Goal: Task Accomplishment & Management: Complete application form

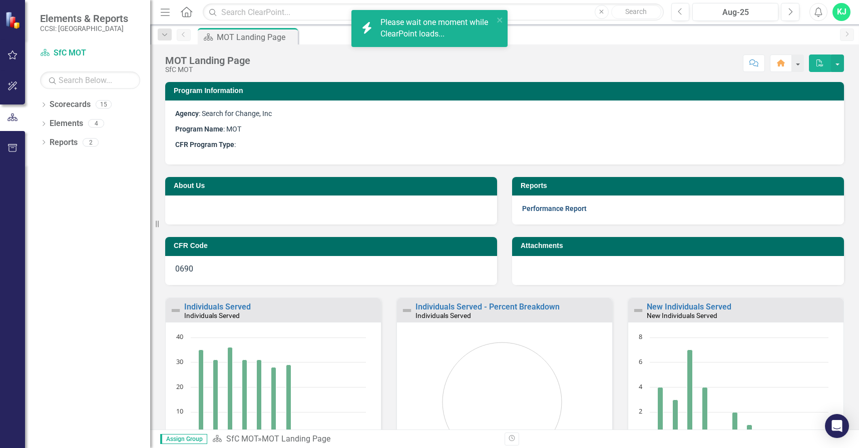
click at [566, 209] on link "Performance Report" at bounding box center [554, 209] width 65 height 8
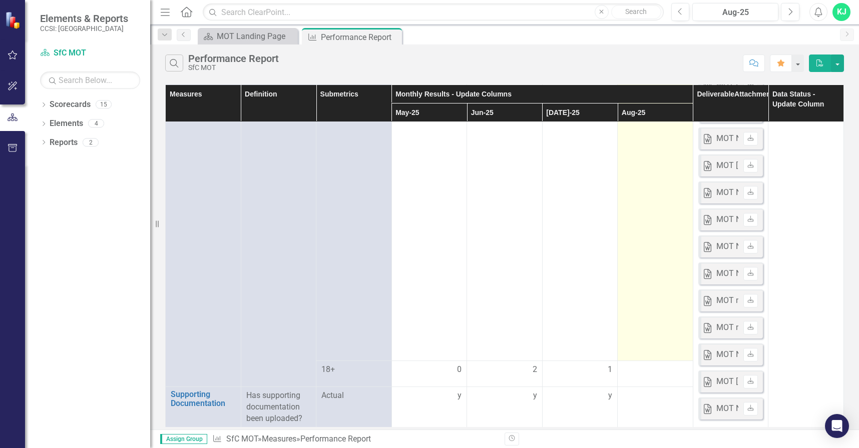
scroll to position [1134, 0]
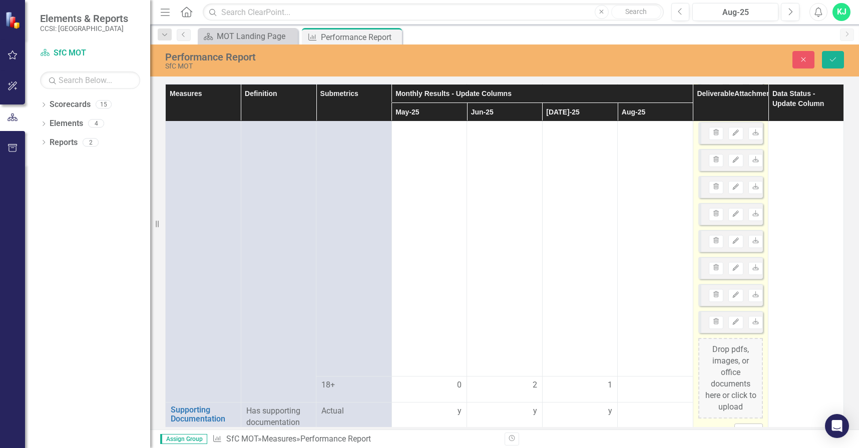
scroll to position [1235, 0]
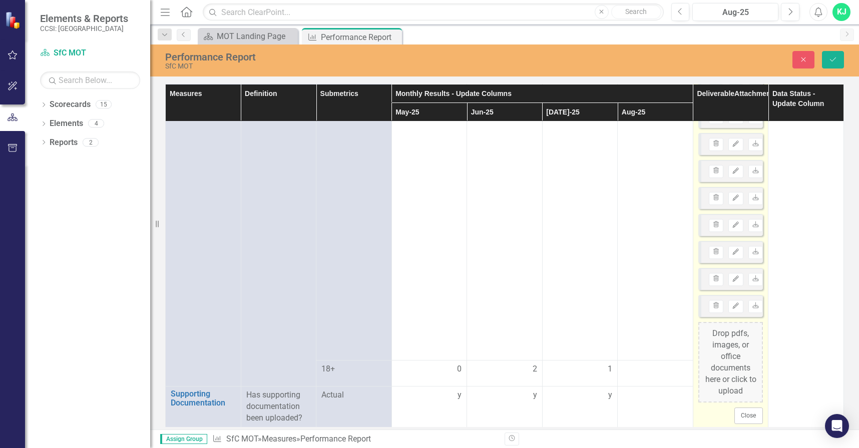
click at [738, 342] on div "Drop pdfs, images, or office documents here or click to upload" at bounding box center [730, 362] width 65 height 81
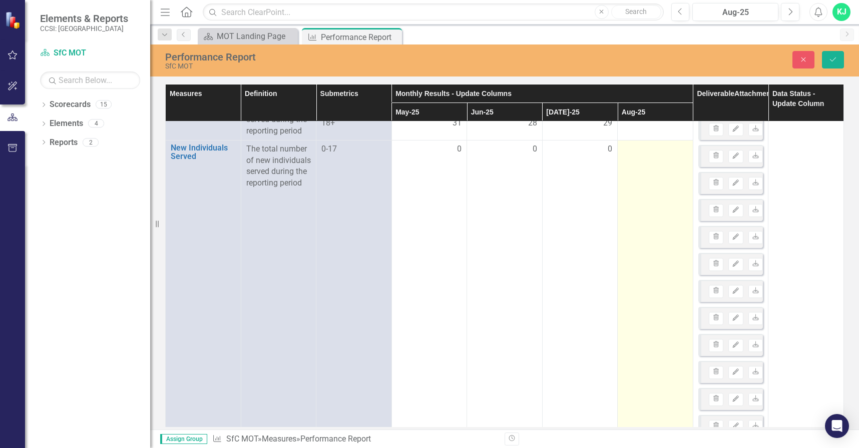
scroll to position [0, 0]
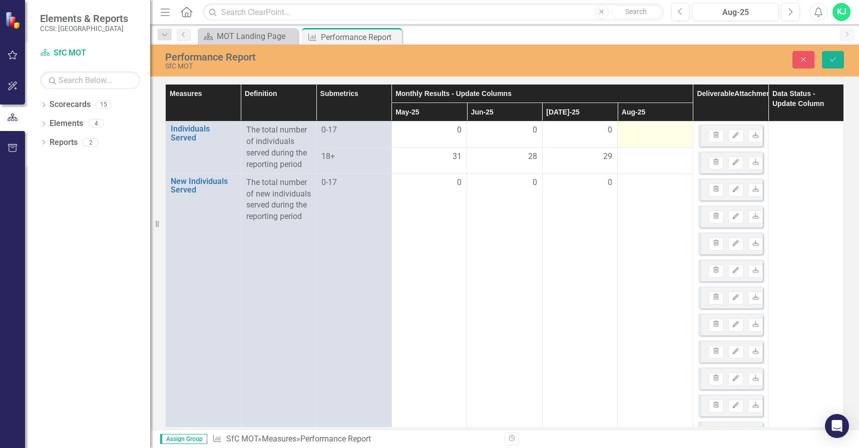
click at [646, 137] on td at bounding box center [656, 135] width 76 height 26
click at [646, 136] on td at bounding box center [656, 135] width 76 height 26
click at [644, 134] on input "number" at bounding box center [655, 134] width 65 height 19
type input "0"
click at [638, 162] on div at bounding box center [655, 161] width 65 height 12
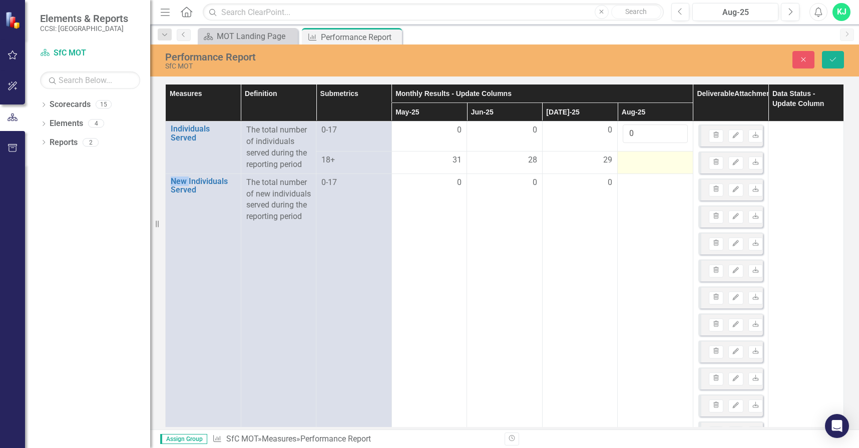
click at [637, 160] on div at bounding box center [655, 161] width 65 height 12
click at [637, 161] on input "number" at bounding box center [655, 160] width 65 height 19
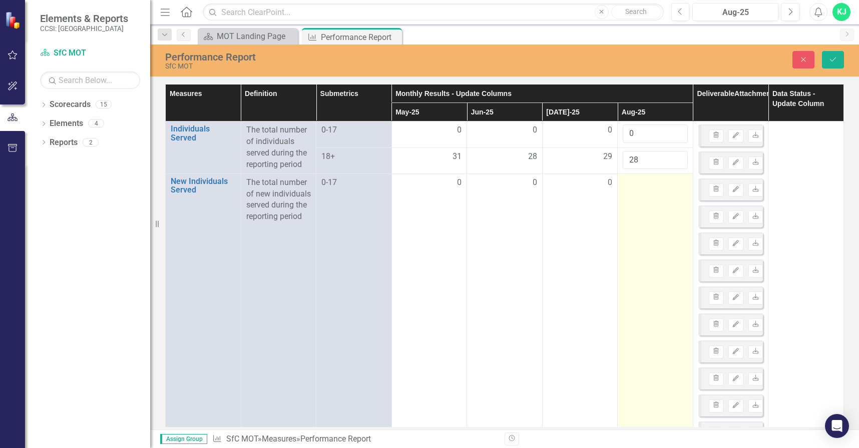
type input "28"
drag, startPoint x: 637, startPoint y: 199, endPoint x: 634, endPoint y: 194, distance: 5.4
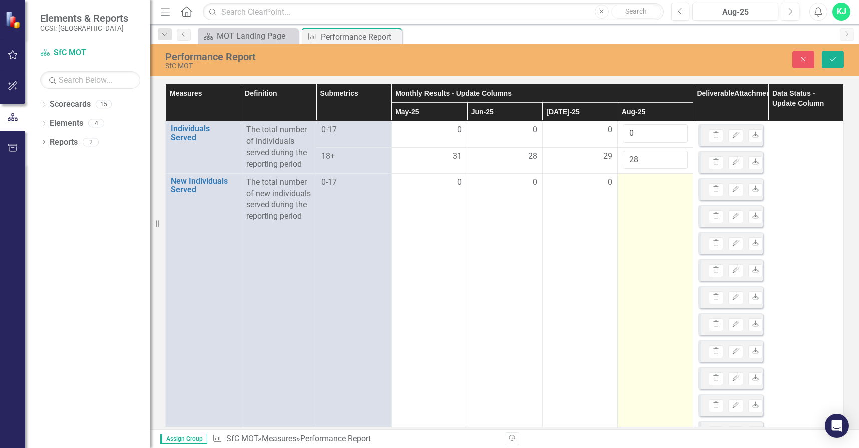
click at [634, 183] on div at bounding box center [655, 183] width 65 height 12
click at [634, 182] on div at bounding box center [655, 183] width 65 height 12
click at [633, 181] on div at bounding box center [655, 183] width 65 height 12
drag, startPoint x: 633, startPoint y: 181, endPoint x: 641, endPoint y: 193, distance: 14.0
click at [633, 181] on div at bounding box center [655, 183] width 65 height 12
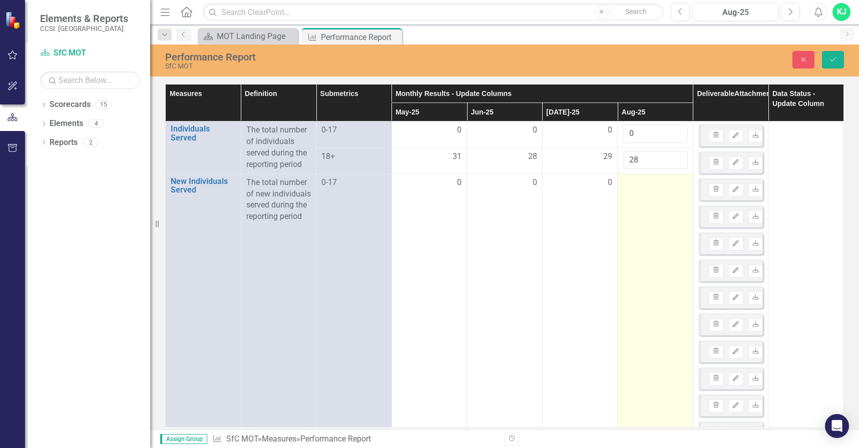
click at [625, 183] on div at bounding box center [655, 183] width 65 height 12
drag, startPoint x: 625, startPoint y: 183, endPoint x: 638, endPoint y: 180, distance: 12.9
click at [630, 181] on div at bounding box center [655, 183] width 65 height 12
click at [638, 181] on div at bounding box center [655, 183] width 65 height 12
click at [637, 183] on div at bounding box center [655, 183] width 65 height 12
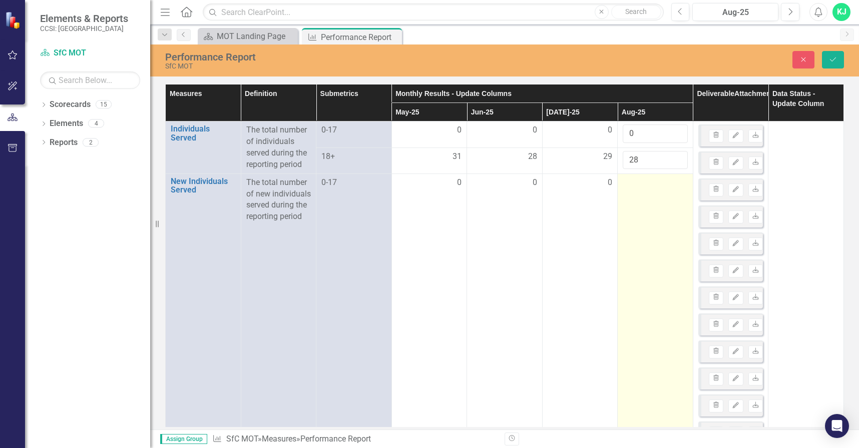
click at [636, 181] on div at bounding box center [655, 183] width 65 height 12
click at [636, 182] on div at bounding box center [655, 183] width 65 height 12
click at [634, 188] on input "number" at bounding box center [655, 186] width 65 height 19
type input "-2"
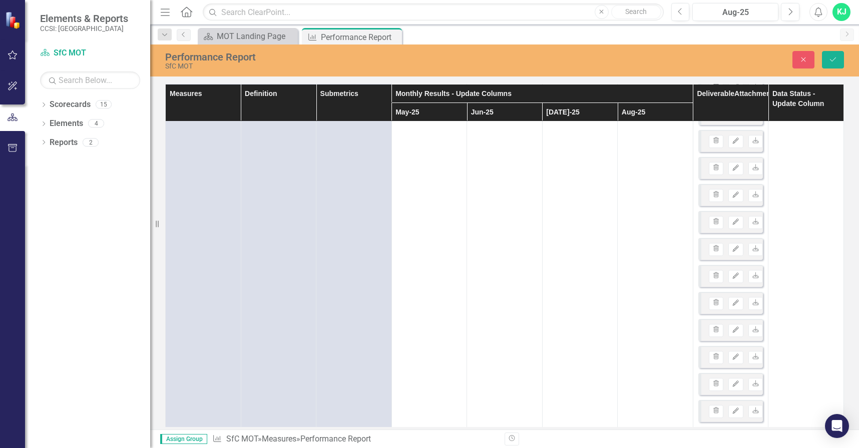
scroll to position [1262, 0]
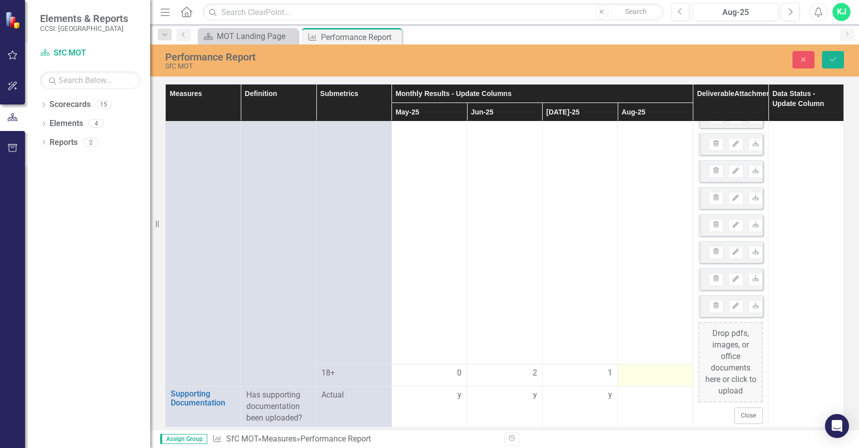
type input "0"
click at [638, 368] on div at bounding box center [655, 374] width 65 height 12
click at [634, 367] on input "number" at bounding box center [655, 373] width 65 height 19
type input "0"
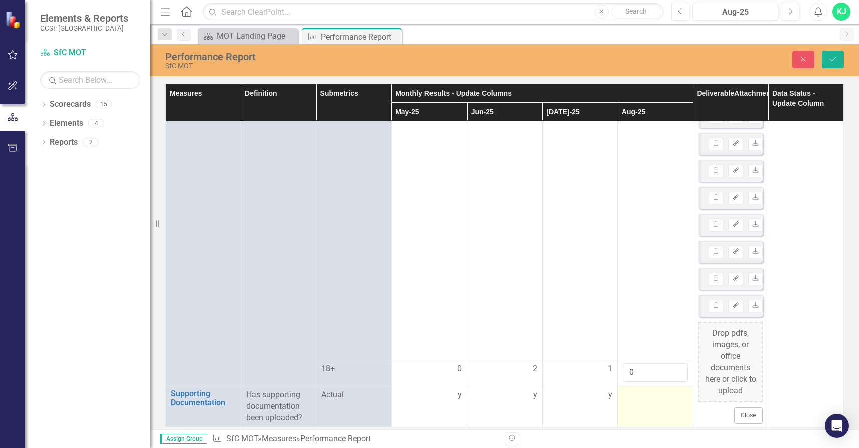
click at [638, 401] on td at bounding box center [656, 407] width 76 height 41
click at [638, 399] on div at bounding box center [655, 396] width 65 height 12
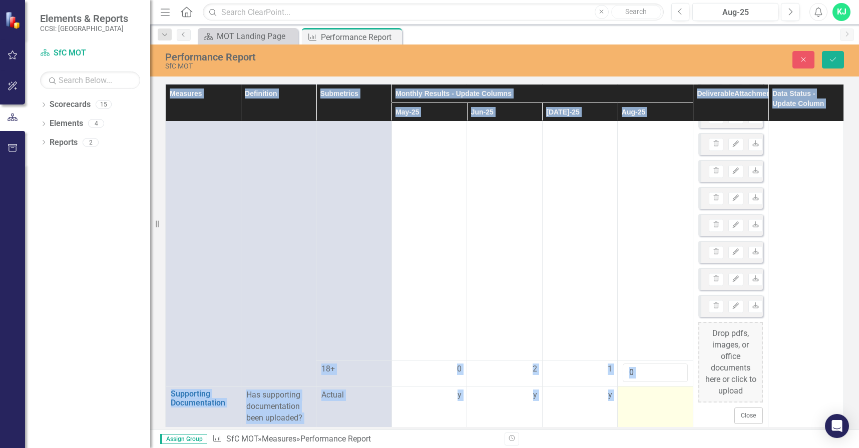
click at [638, 399] on div at bounding box center [655, 396] width 65 height 12
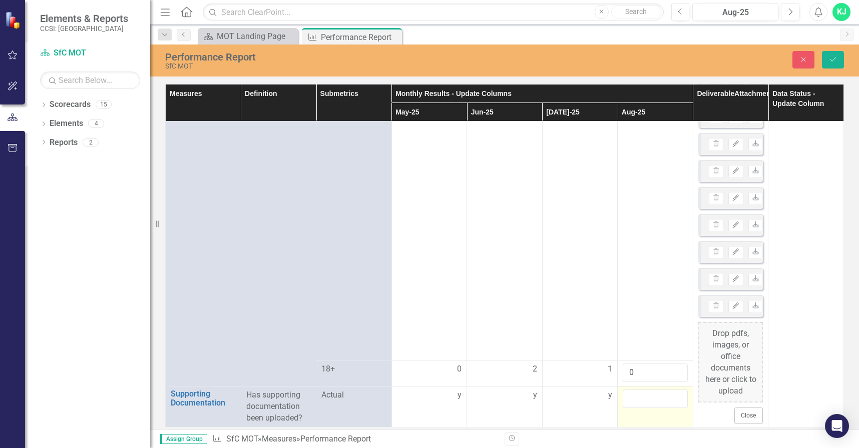
click at [626, 399] on input "text" at bounding box center [655, 399] width 65 height 19
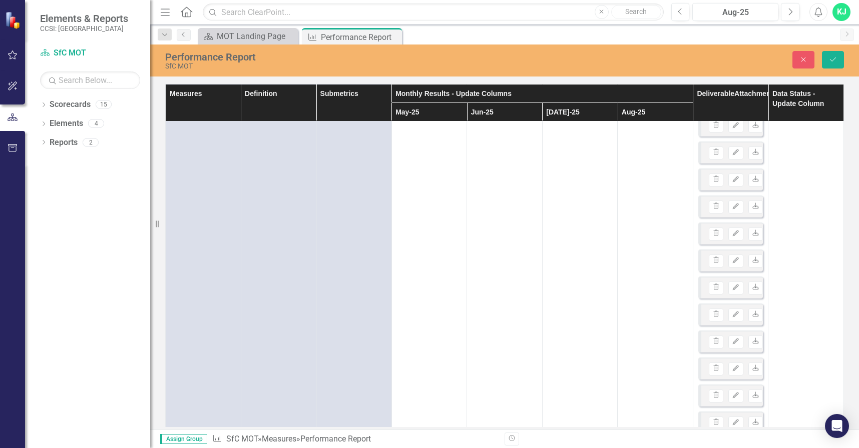
scroll to position [0, 0]
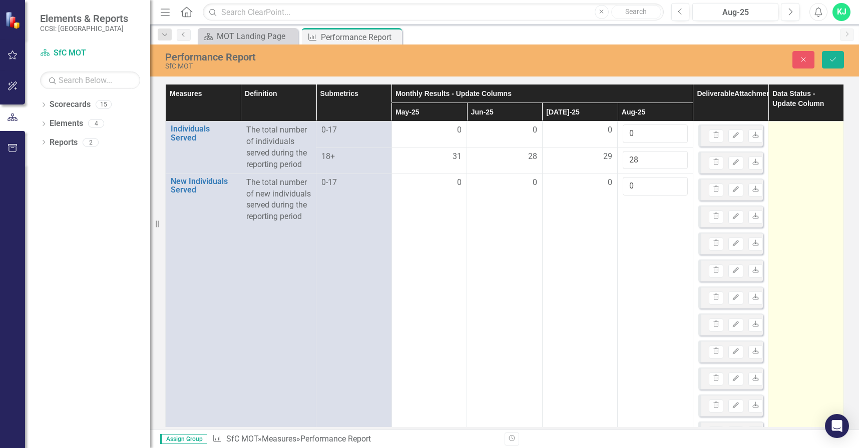
type input "y"
click at [800, 134] on div at bounding box center [805, 131] width 65 height 12
click at [800, 133] on div at bounding box center [805, 131] width 65 height 12
drag, startPoint x: 800, startPoint y: 133, endPoint x: 823, endPoint y: 134, distance: 23.0
click at [824, 134] on icon "Expand" at bounding box center [829, 134] width 10 height 8
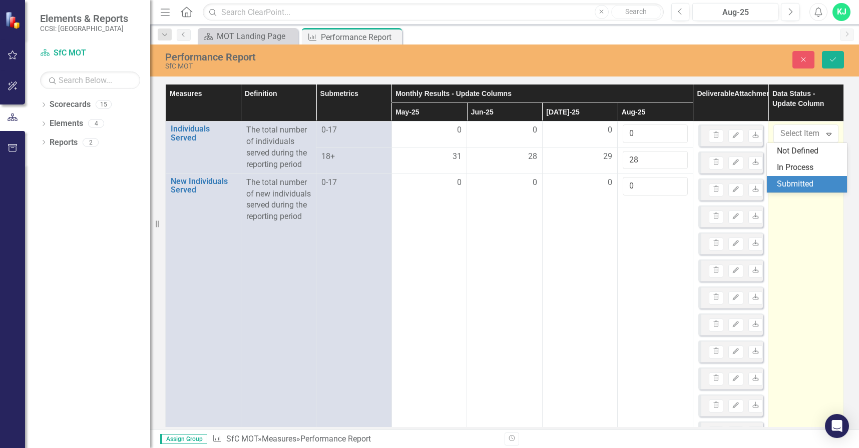
click at [794, 184] on div "Submitted" at bounding box center [809, 185] width 64 height 12
click at [834, 61] on icon "Save" at bounding box center [832, 59] width 9 height 7
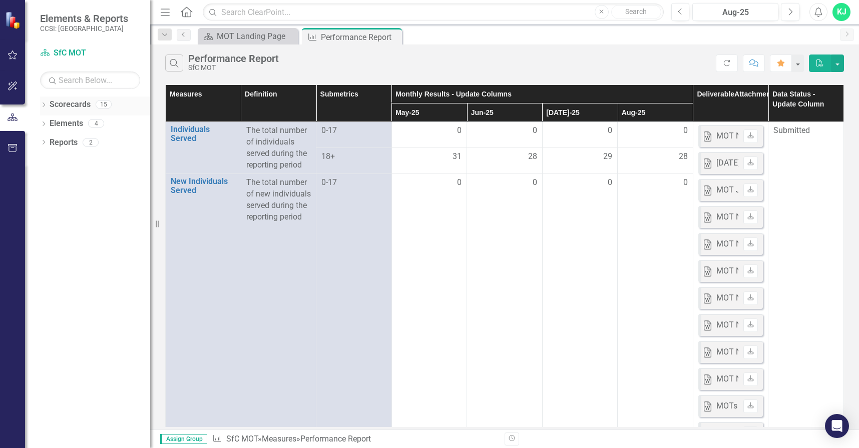
click at [44, 108] on icon "Dropdown" at bounding box center [43, 106] width 7 height 6
click at [45, 120] on div "Dropdown" at bounding box center [49, 124] width 8 height 9
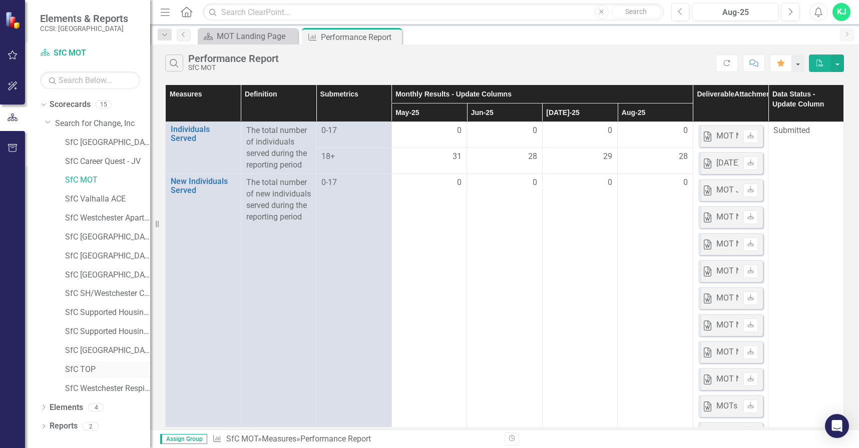
drag, startPoint x: 92, startPoint y: 366, endPoint x: 93, endPoint y: 360, distance: 6.6
click at [92, 366] on link "SfC TOP" at bounding box center [107, 370] width 85 height 12
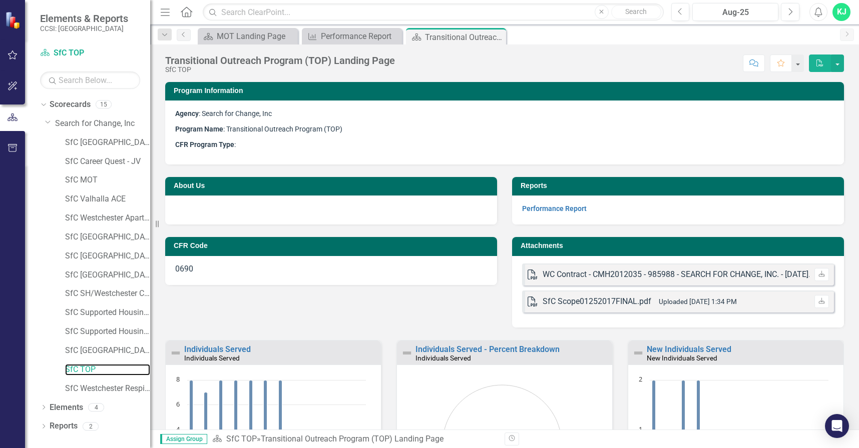
click at [65, 364] on link "SfC TOP" at bounding box center [107, 370] width 85 height 12
click at [544, 205] on link "Performance Report" at bounding box center [554, 209] width 65 height 8
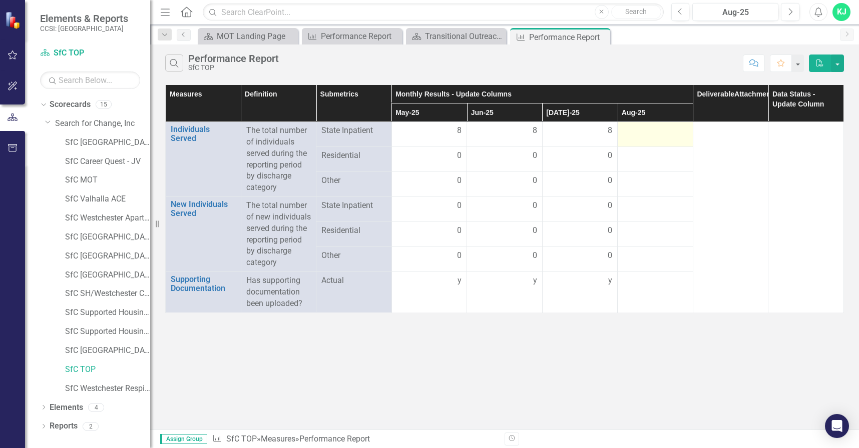
click at [646, 129] on div at bounding box center [655, 131] width 65 height 12
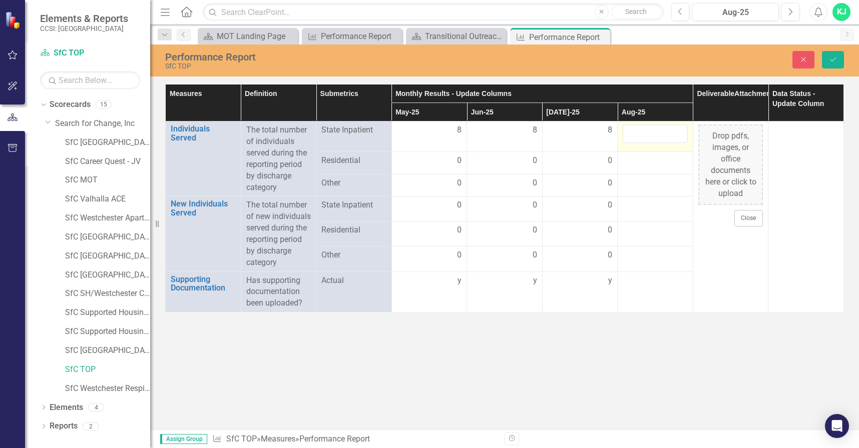
click at [645, 129] on input "number" at bounding box center [655, 134] width 65 height 19
type input "8"
click at [646, 157] on div at bounding box center [655, 161] width 65 height 12
click at [645, 158] on div at bounding box center [655, 161] width 65 height 12
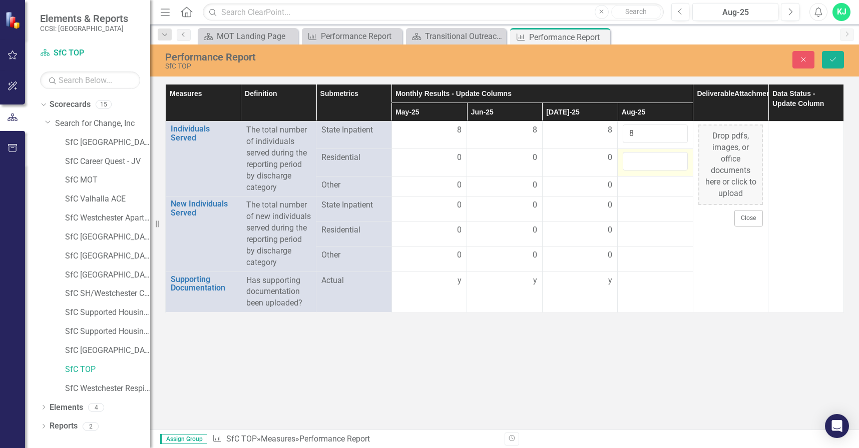
click at [641, 163] on input "number" at bounding box center [655, 161] width 65 height 19
type input "0"
click at [635, 186] on div at bounding box center [655, 186] width 65 height 12
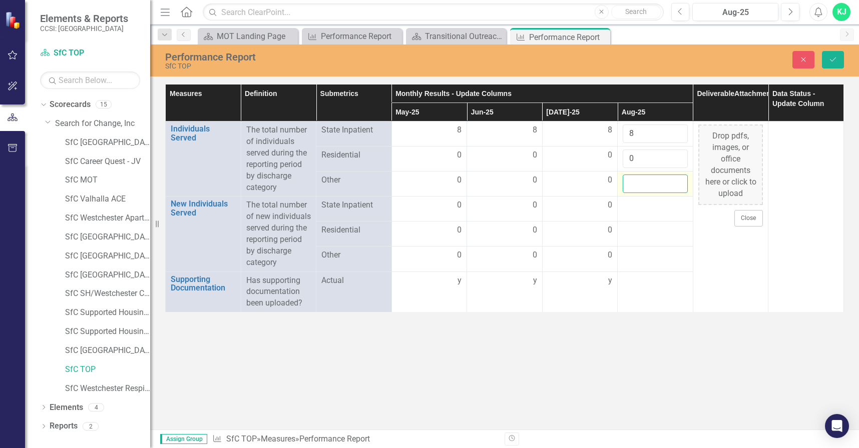
click at [635, 183] on input "number" at bounding box center [655, 184] width 65 height 19
type input "0"
click at [631, 204] on div at bounding box center [655, 206] width 65 height 12
click at [633, 205] on input "number" at bounding box center [655, 209] width 65 height 19
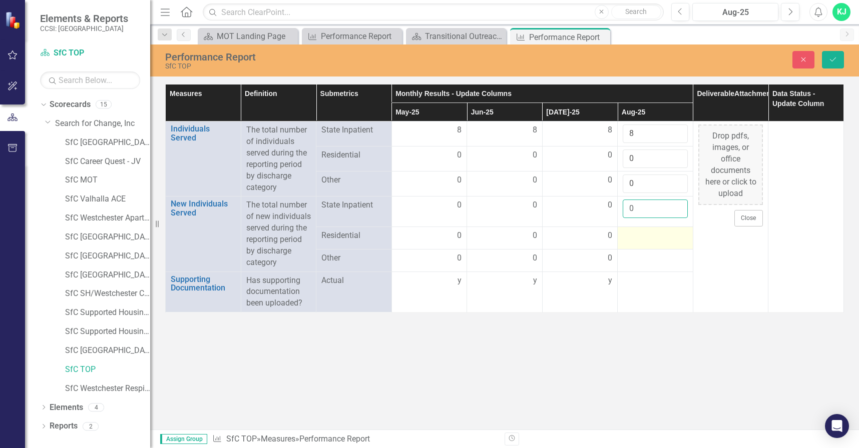
type input "0"
click at [627, 237] on div at bounding box center [655, 236] width 65 height 12
click at [628, 238] on tbody "Individuals Served Link Open Element The total number of individuals served dur…" at bounding box center [505, 217] width 678 height 191
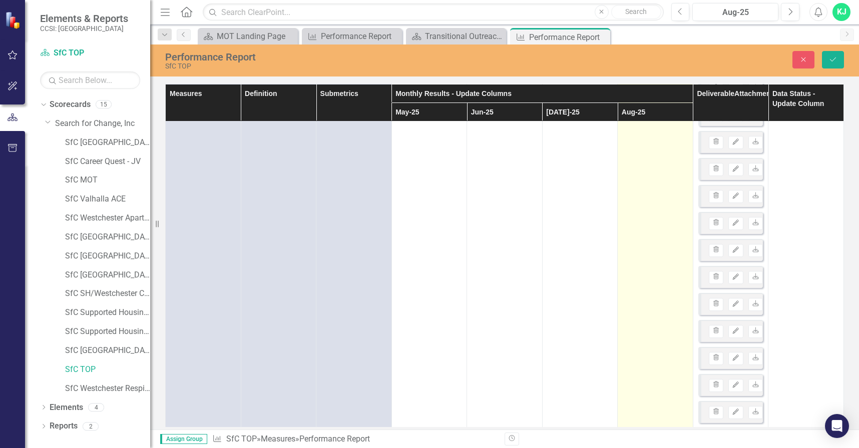
scroll to position [1262, 0]
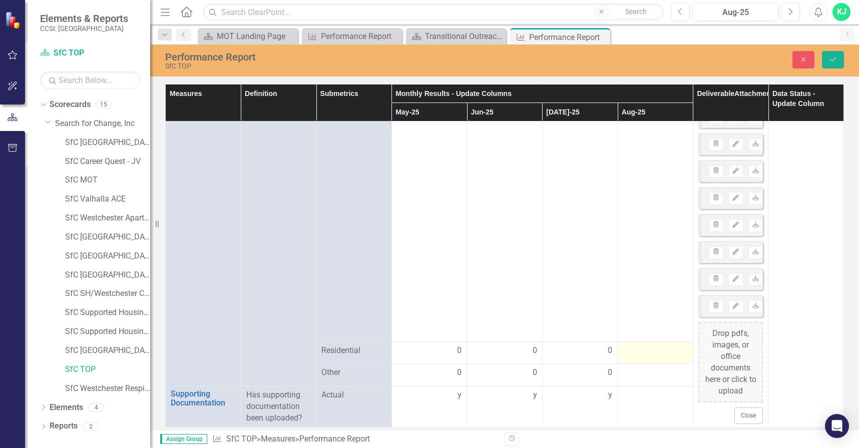
click at [625, 345] on div at bounding box center [655, 351] width 65 height 12
click at [626, 345] on div at bounding box center [655, 351] width 65 height 12
click at [627, 346] on input "number" at bounding box center [655, 351] width 65 height 19
type input "0"
click at [650, 373] on div at bounding box center [655, 376] width 65 height 12
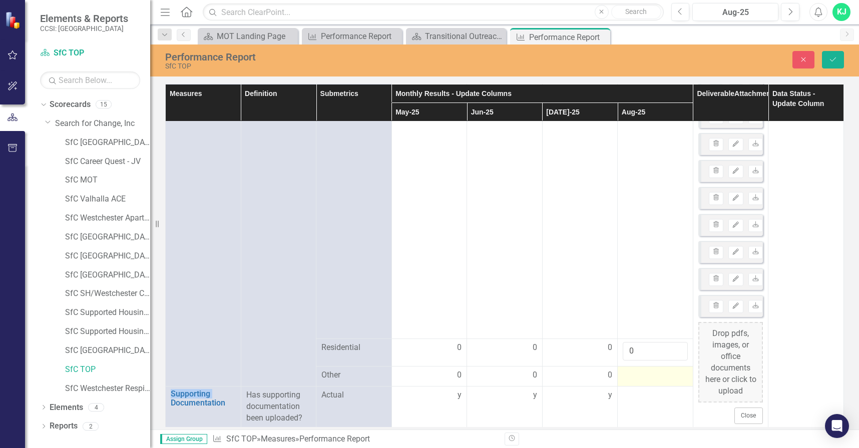
click at [650, 372] on div at bounding box center [655, 376] width 65 height 12
type input "0"
click at [629, 407] on td at bounding box center [656, 407] width 76 height 41
click at [630, 407] on td at bounding box center [656, 407] width 76 height 41
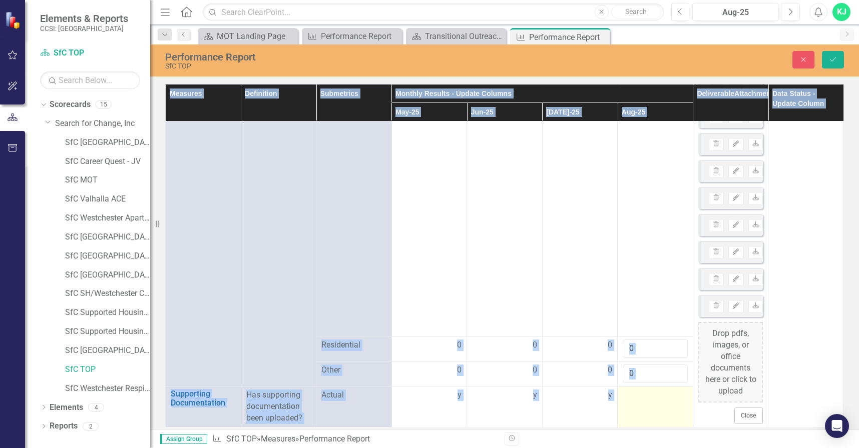
click at [630, 407] on td at bounding box center [656, 407] width 76 height 41
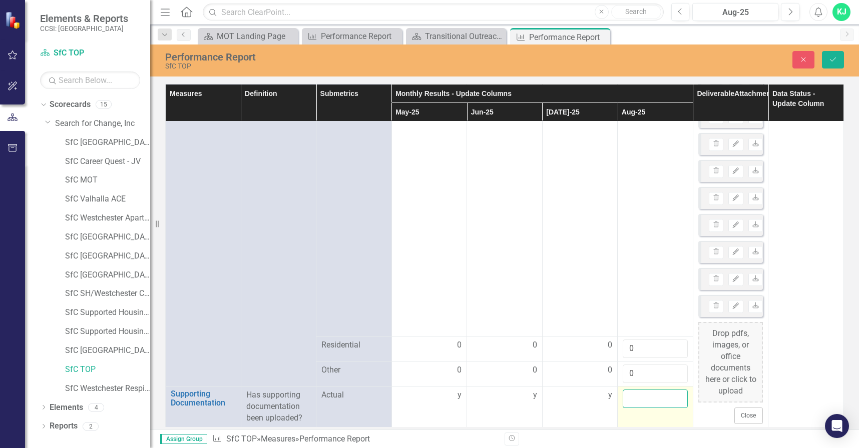
click at [630, 400] on input "text" at bounding box center [655, 399] width 65 height 19
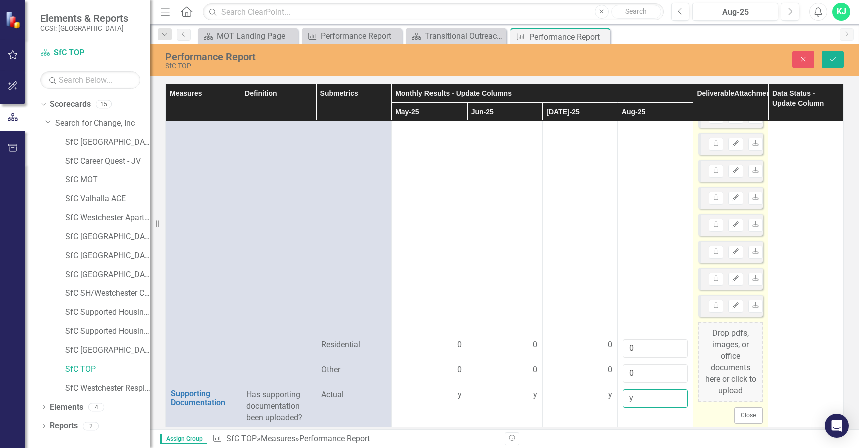
type input "y"
click at [732, 347] on div "Drop pdfs, images, or office documents here or click to upload" at bounding box center [730, 362] width 65 height 81
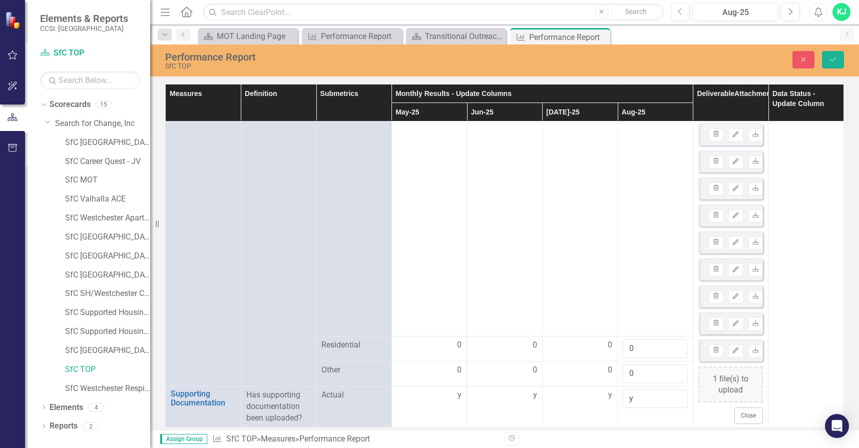
scroll to position [1217, 0]
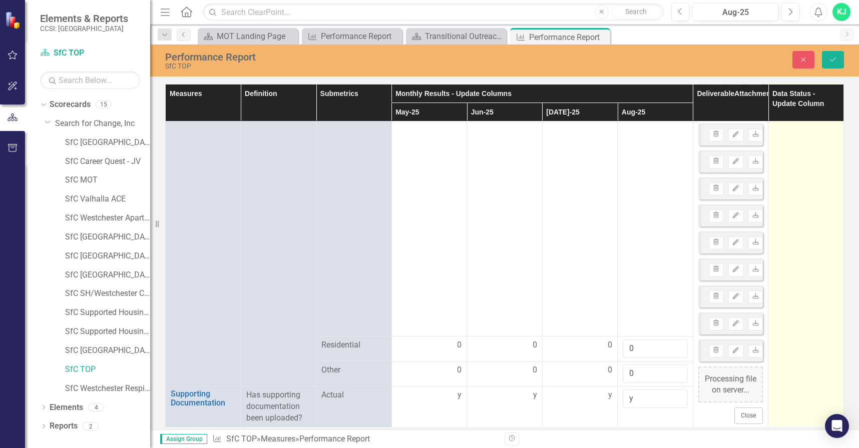
drag, startPoint x: 791, startPoint y: 137, endPoint x: 801, endPoint y: 190, distance: 53.4
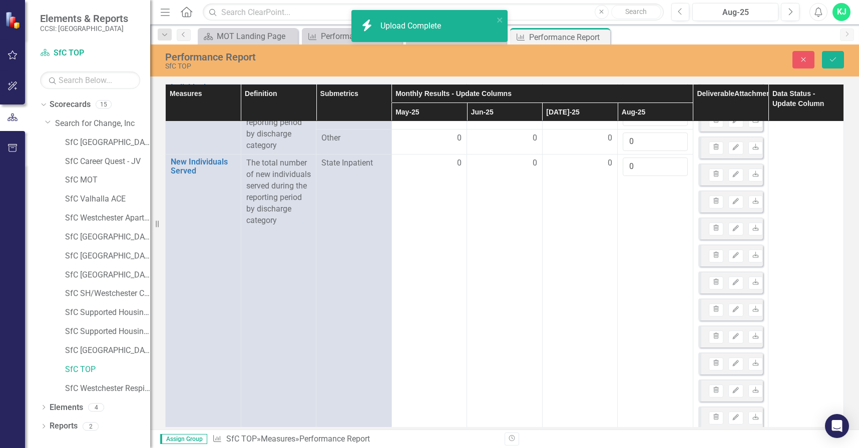
scroll to position [0, 0]
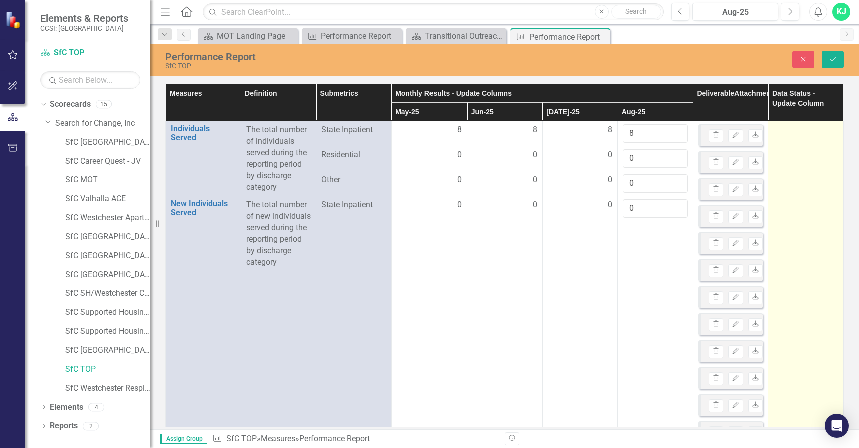
click at [784, 128] on div at bounding box center [805, 131] width 65 height 12
click at [784, 128] on div "Not Defined" at bounding box center [800, 134] width 40 height 12
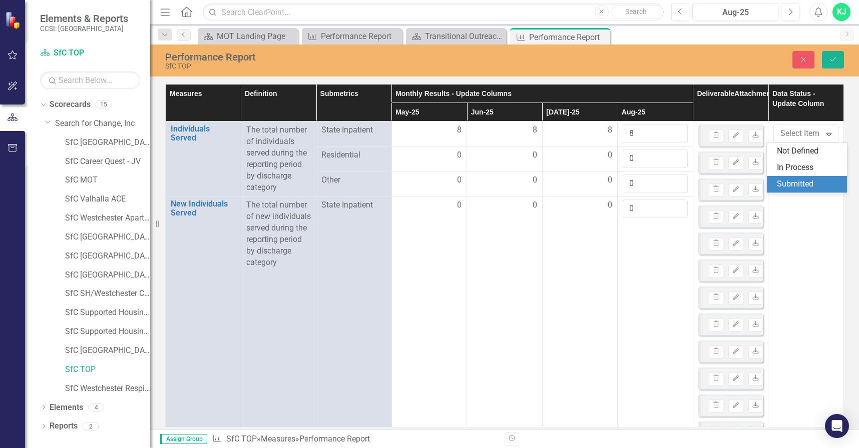
drag, startPoint x: 802, startPoint y: 184, endPoint x: 812, endPoint y: 59, distance: 125.5
click at [802, 183] on div "Submitted" at bounding box center [809, 185] width 64 height 12
drag, startPoint x: 835, startPoint y: 59, endPoint x: 832, endPoint y: 47, distance: 12.9
click at [835, 60] on icon "Save" at bounding box center [832, 59] width 9 height 7
